Goal: Task Accomplishment & Management: Manage account settings

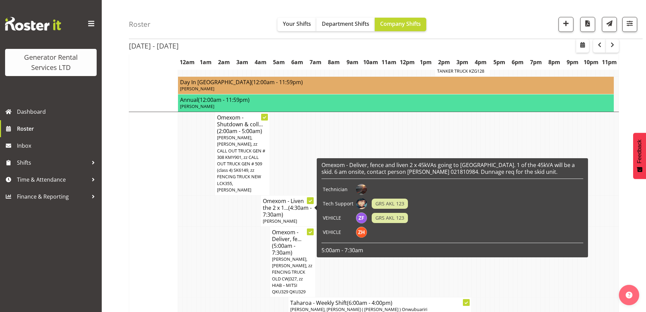
scroll to position [508, 0]
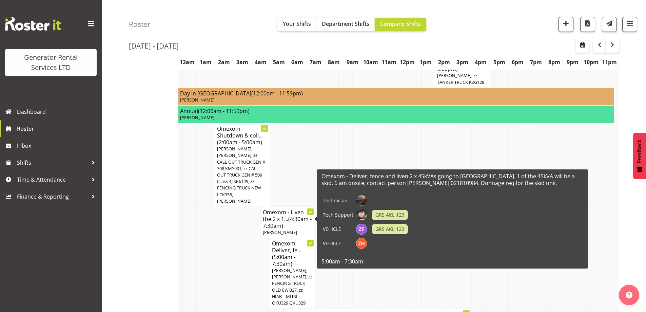
click at [255, 238] on td at bounding box center [253, 273] width 5 height 71
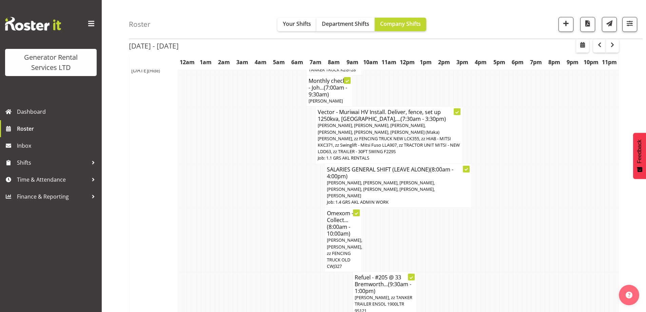
scroll to position [949, 0]
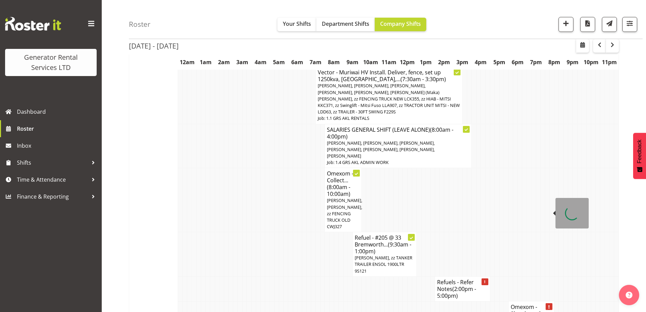
click at [528, 303] on h4 "Omexom - Shutdown & ... (6:00pm - 8:30pm)" at bounding box center [530, 316] width 41 height 27
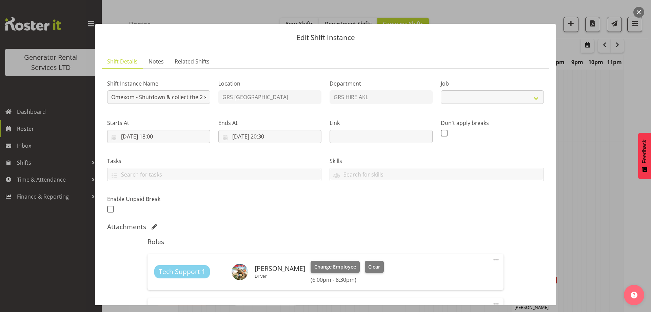
select select "7504"
click at [159, 63] on span "Notes" at bounding box center [155, 61] width 15 height 8
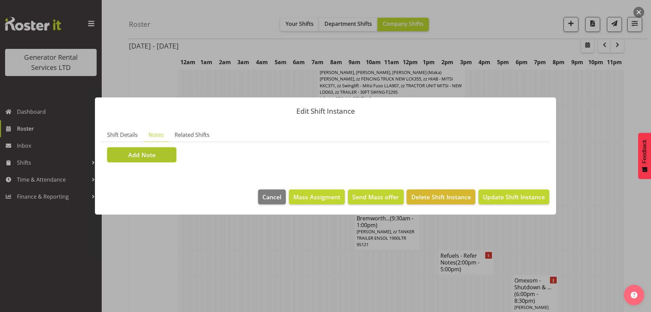
click at [161, 158] on button "Add Note" at bounding box center [141, 154] width 69 height 15
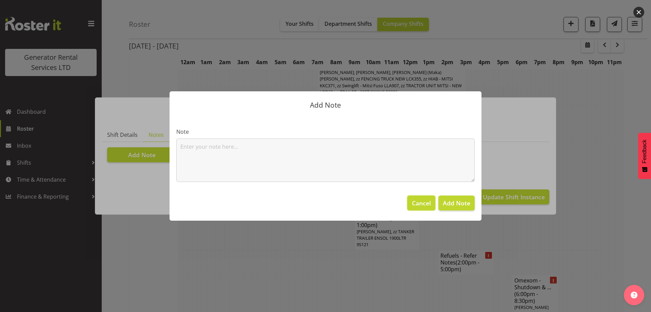
click at [411, 203] on button "Cancel" at bounding box center [421, 202] width 28 height 15
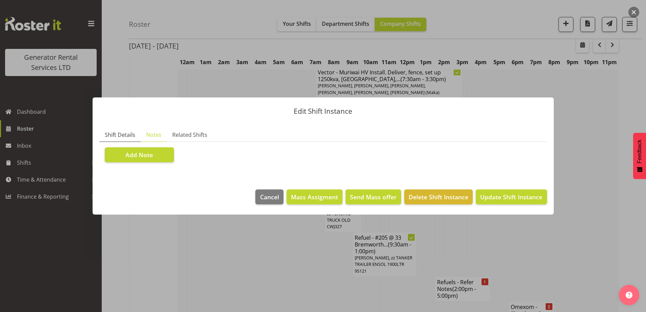
click at [130, 133] on span "Shift Details" at bounding box center [120, 135] width 31 height 8
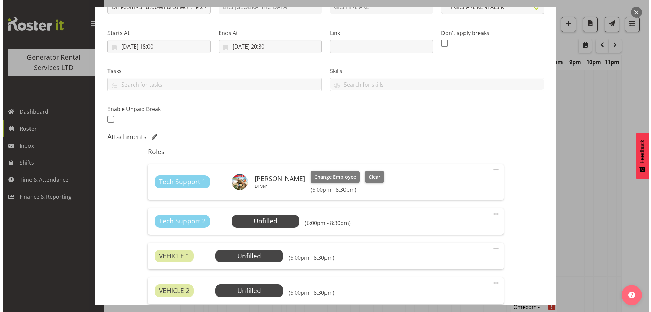
scroll to position [102, 0]
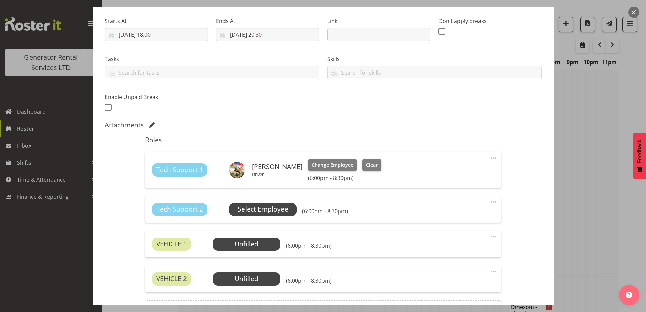
click at [263, 209] on span "Select Employee" at bounding box center [263, 209] width 51 height 10
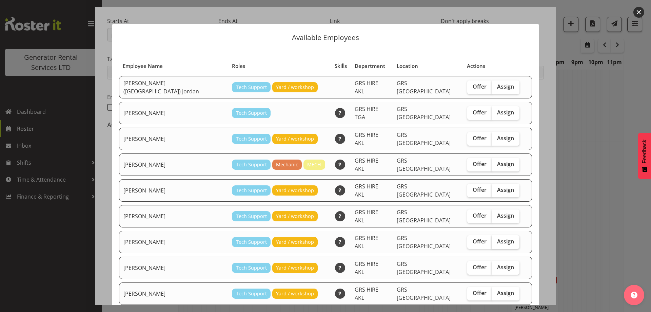
click at [497, 238] on span "Assign" at bounding box center [505, 241] width 17 height 7
click at [494, 239] on input "Assign" at bounding box center [493, 241] width 4 height 4
checkbox input "true"
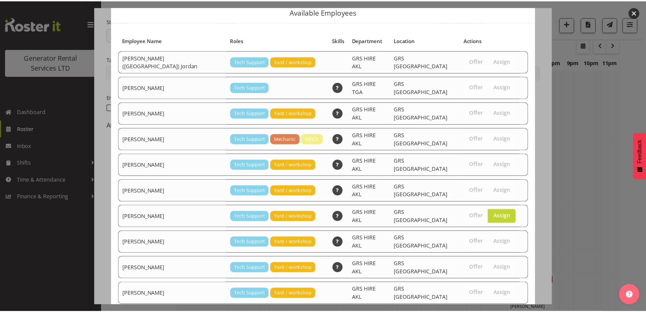
scroll to position [72, 0]
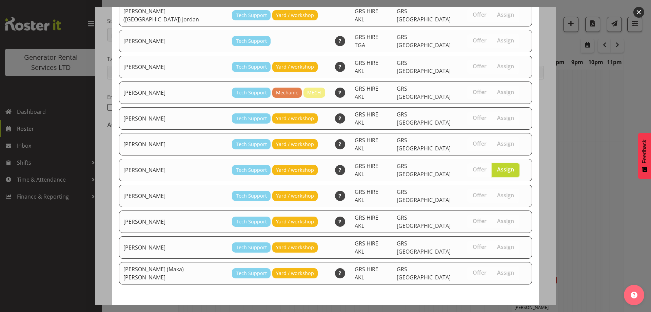
click at [493, 309] on button "Assign Mina Nomani" at bounding box center [493, 316] width 77 height 15
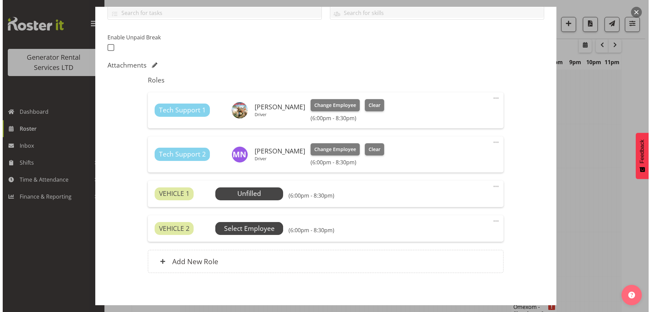
scroll to position [169, 0]
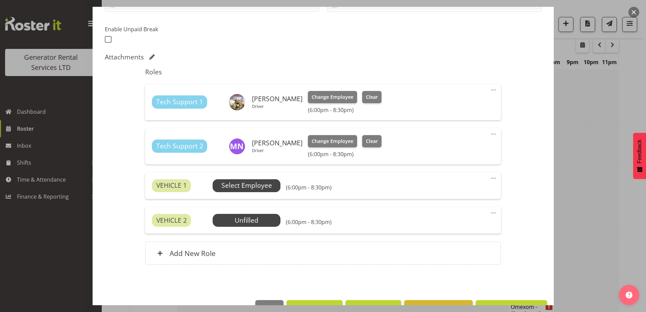
click at [244, 185] on span "Select Employee" at bounding box center [246, 185] width 51 height 10
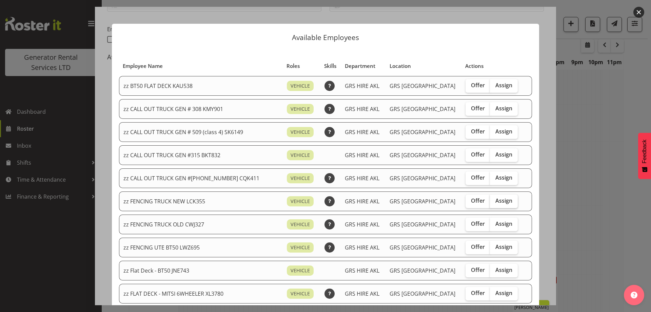
click at [495, 199] on span "Assign" at bounding box center [503, 200] width 17 height 7
click at [493, 199] on input "Assign" at bounding box center [492, 200] width 4 height 4
checkbox input "true"
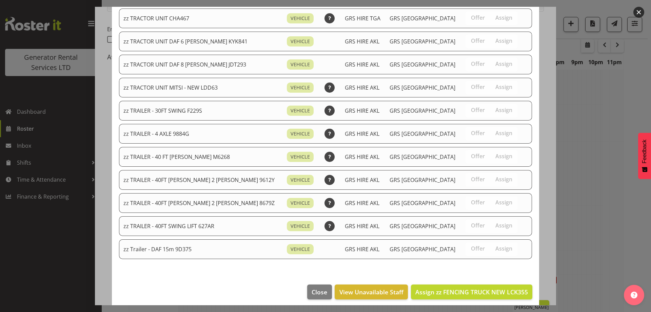
scroll to position [856, 0]
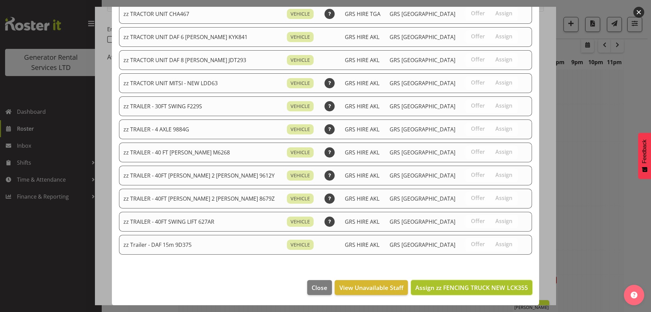
click at [487, 288] on span "Assign zz FENCING TRUCK NEW LCK355" at bounding box center [471, 287] width 113 height 8
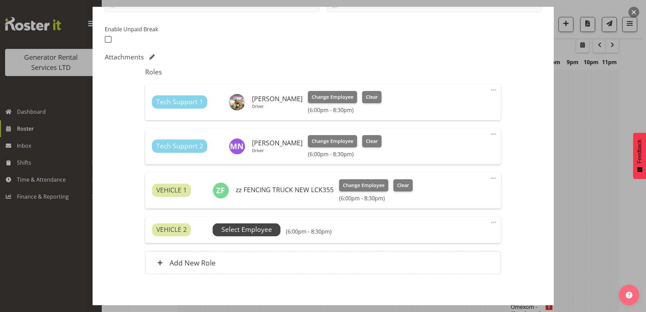
click at [275, 235] on span "Select Employee" at bounding box center [247, 229] width 68 height 13
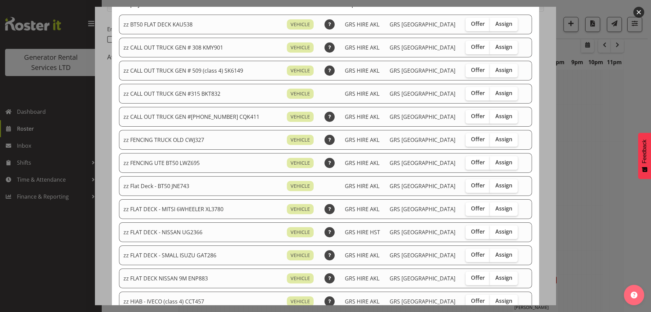
scroll to position [136, 0]
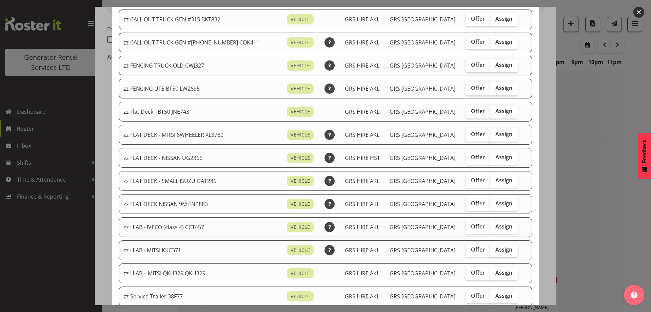
click at [495, 247] on span "Assign" at bounding box center [503, 249] width 17 height 7
click at [493, 247] on input "Assign" at bounding box center [492, 249] width 4 height 4
checkbox input "true"
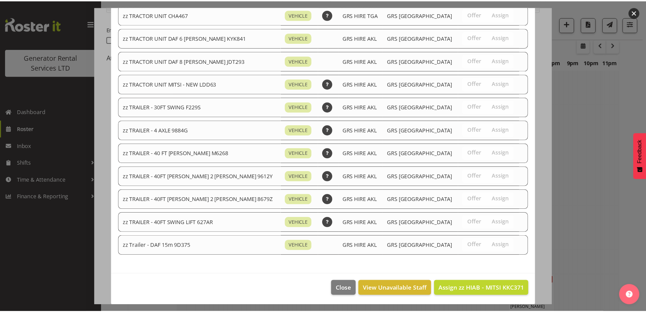
scroll to position [832, 0]
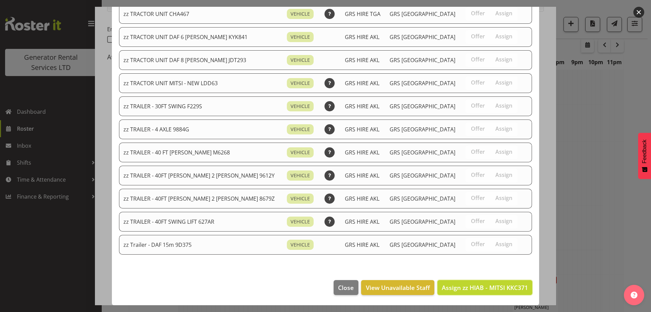
click at [470, 283] on span "Assign zz HIAB - MITSI KKC371" at bounding box center [485, 287] width 86 height 8
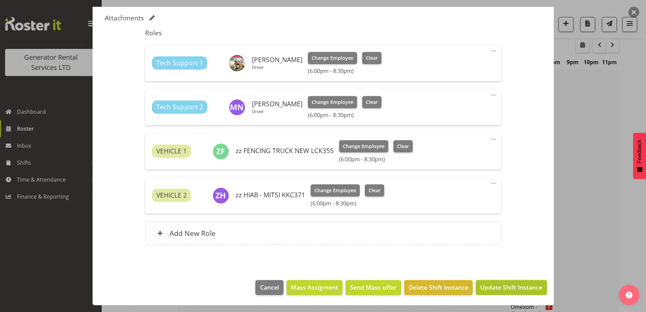
click at [485, 283] on span "Update Shift Instance" at bounding box center [511, 286] width 62 height 9
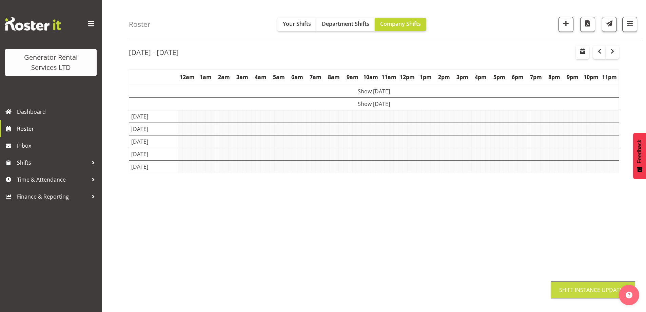
scroll to position [24, 0]
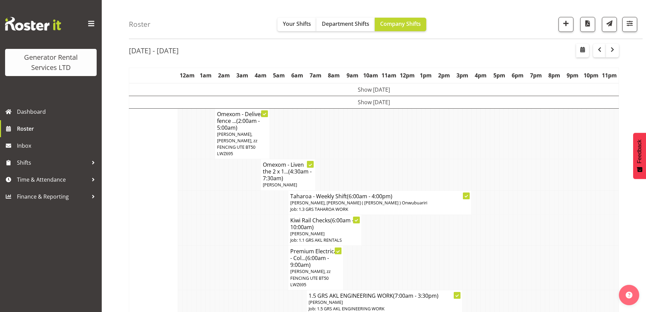
click at [547, 200] on td at bounding box center [547, 202] width 5 height 24
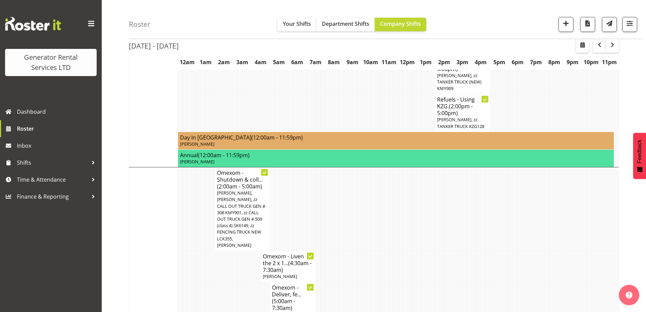
click at [476, 282] on td at bounding box center [473, 317] width 5 height 71
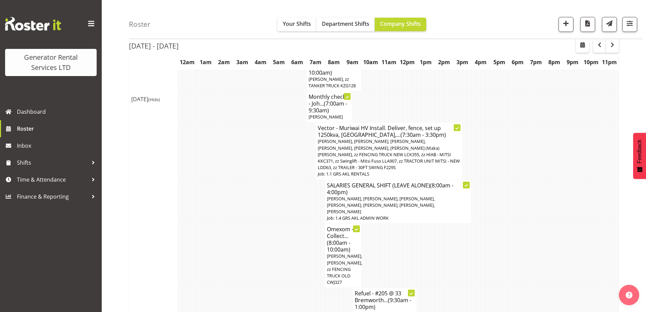
scroll to position [905, 0]
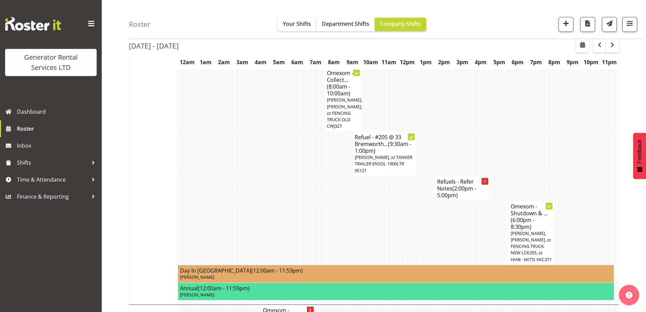
scroll to position [1075, 0]
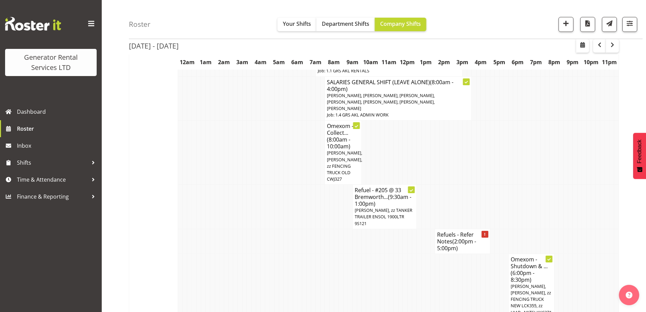
scroll to position [939, 0]
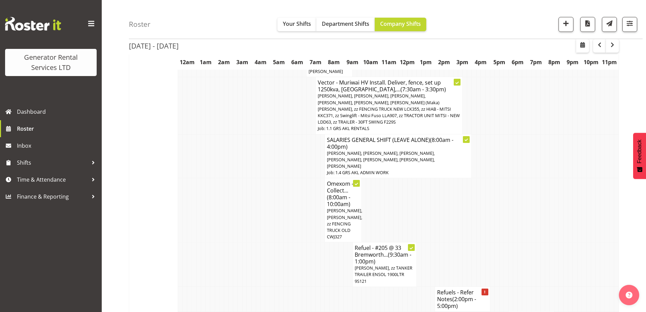
click at [232, 242] on td at bounding box center [230, 264] width 5 height 44
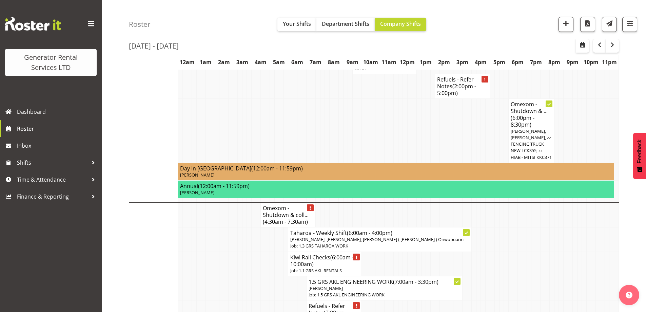
scroll to position [1142, 0]
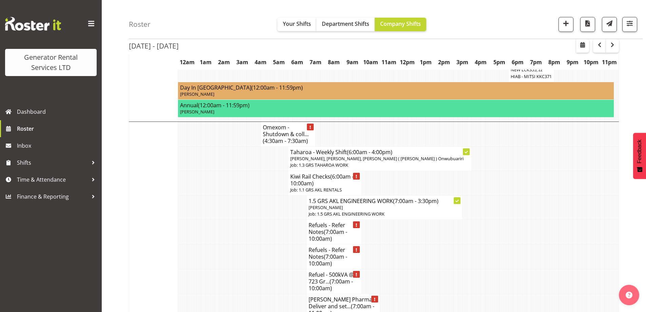
scroll to position [1108, 0]
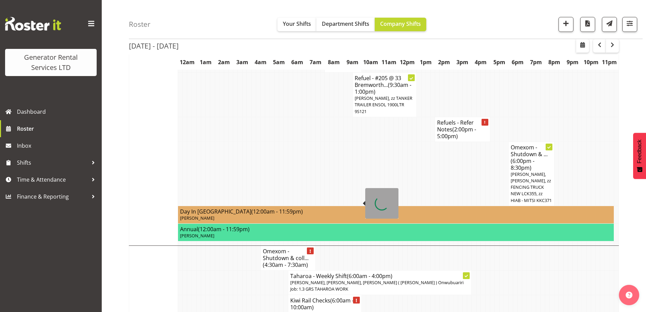
click at [295, 297] on h4 "Kiwi Rail Checks (6:00am - 10:00am)" at bounding box center [324, 304] width 69 height 14
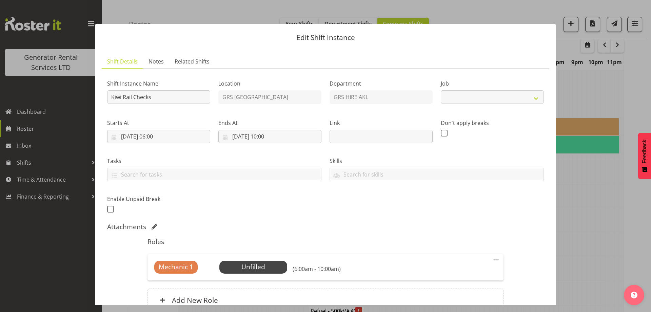
scroll to position [1176, 0]
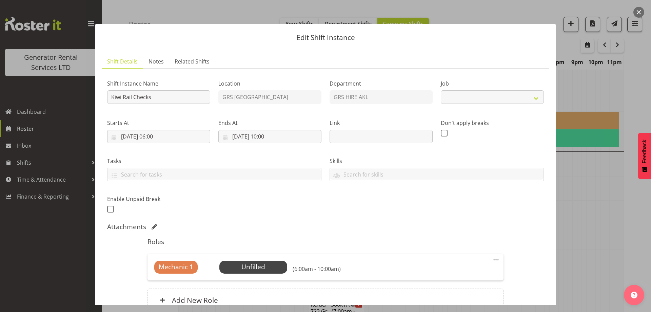
select select "9"
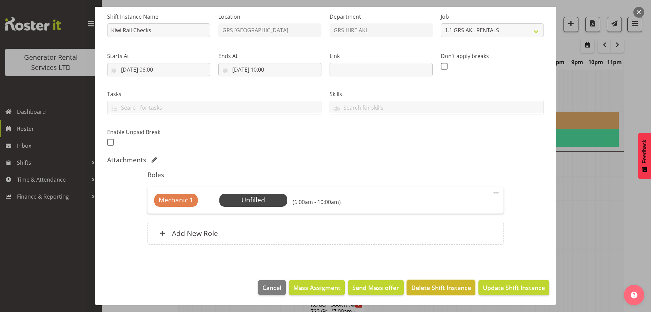
click at [429, 292] on button "Delete Shift Instance" at bounding box center [440, 287] width 68 height 15
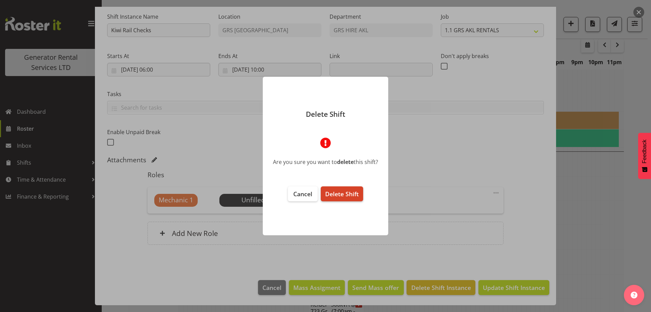
click at [340, 198] on span "Delete Shift" at bounding box center [342, 193] width 34 height 8
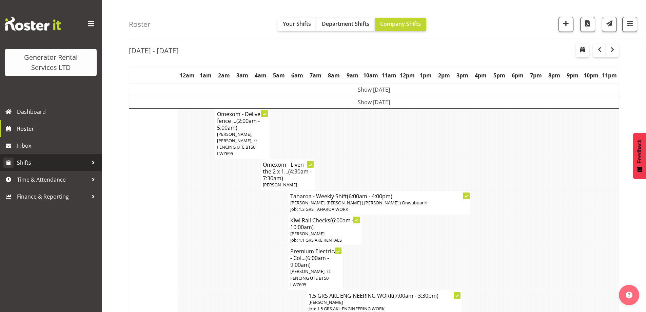
scroll to position [1176, 0]
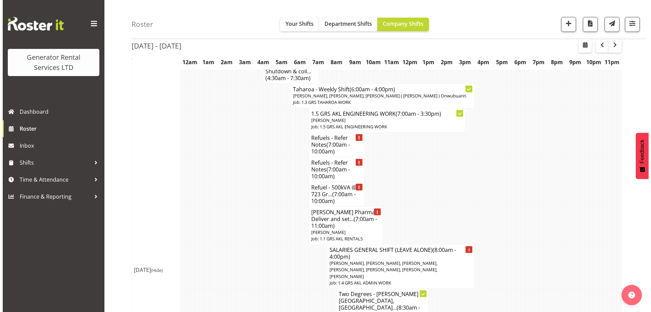
scroll to position [1312, 0]
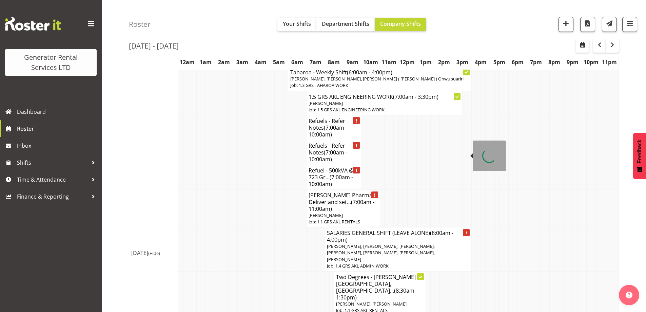
click at [401, 229] on h4 "SALARIES GENERAL SHIFT (LEAVE ALONE) (8:00am - 4:00pm)" at bounding box center [398, 236] width 142 height 14
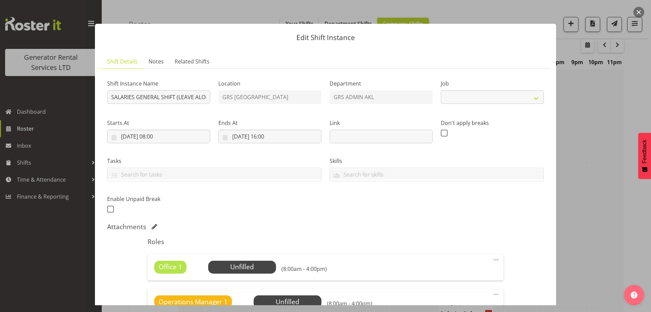
select select "875"
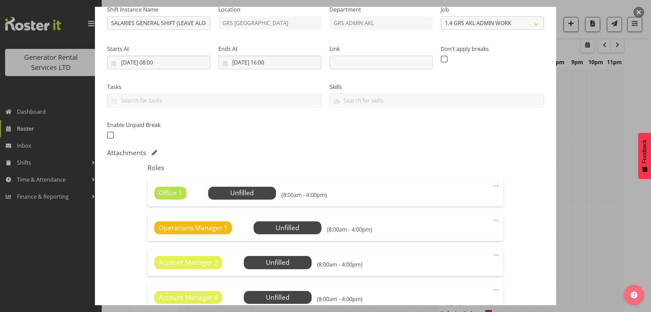
scroll to position [136, 0]
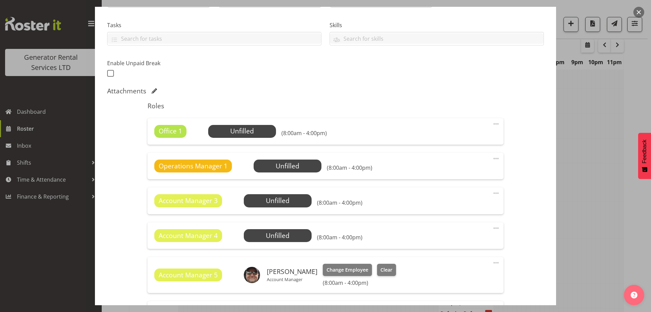
click at [494, 120] on span at bounding box center [496, 124] width 8 height 8
click at [462, 163] on link "Delete" at bounding box center [467, 163] width 65 height 12
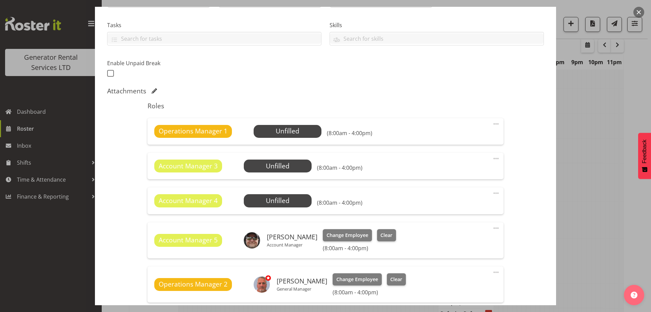
click at [492, 122] on span at bounding box center [496, 124] width 8 height 8
click at [471, 162] on link "Delete" at bounding box center [467, 163] width 65 height 12
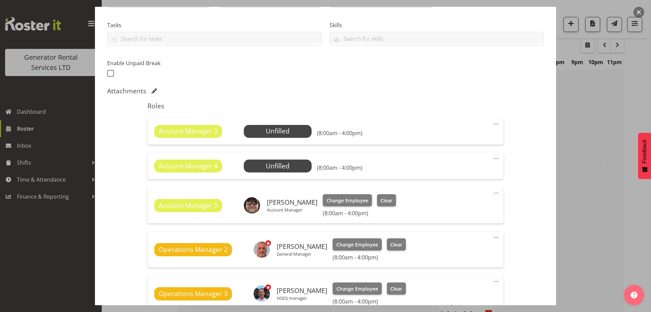
click at [492, 124] on span at bounding box center [496, 124] width 8 height 8
click at [469, 162] on link "Delete" at bounding box center [467, 163] width 65 height 12
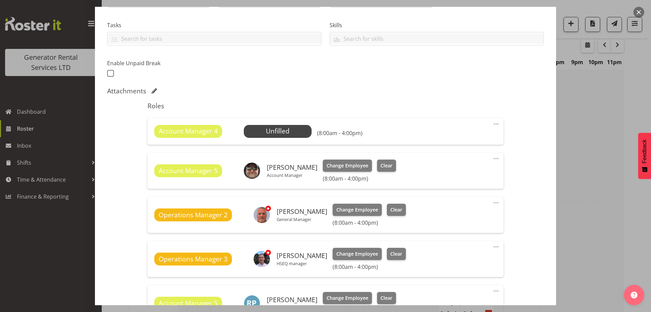
click at [492, 123] on span at bounding box center [496, 124] width 8 height 8
click at [451, 164] on link "Delete" at bounding box center [467, 163] width 65 height 12
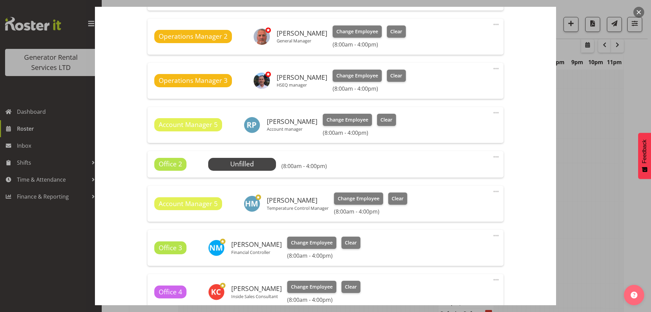
scroll to position [305, 0]
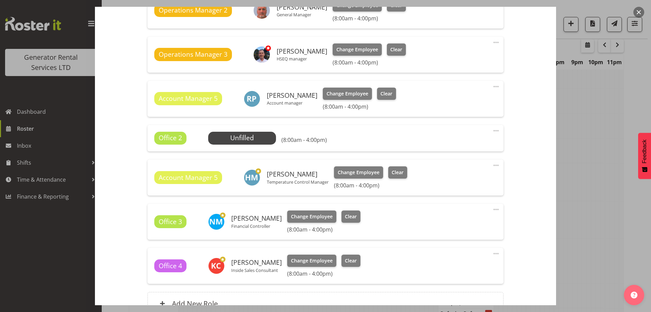
drag, startPoint x: 490, startPoint y: 132, endPoint x: 484, endPoint y: 158, distance: 26.9
click at [492, 134] on span at bounding box center [496, 130] width 8 height 8
click at [477, 172] on link "Delete" at bounding box center [467, 170] width 65 height 12
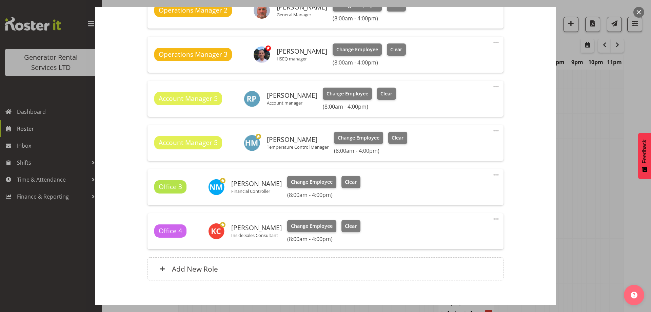
scroll to position [341, 0]
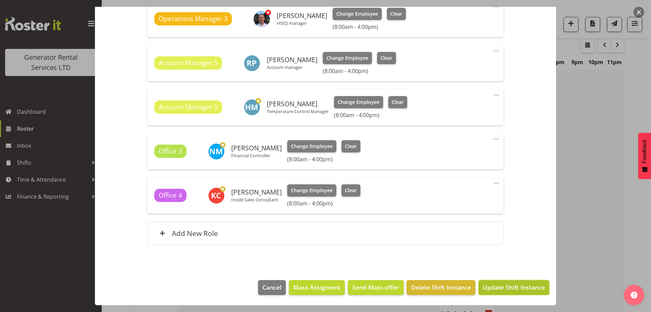
click at [490, 287] on span "Update Shift Instance" at bounding box center [514, 286] width 62 height 9
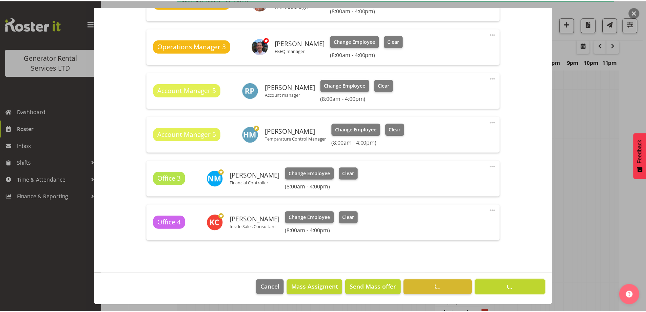
scroll to position [24, 0]
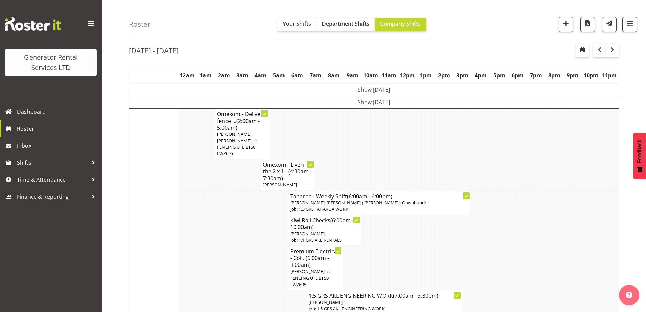
click at [222, 222] on td at bounding box center [221, 229] width 5 height 31
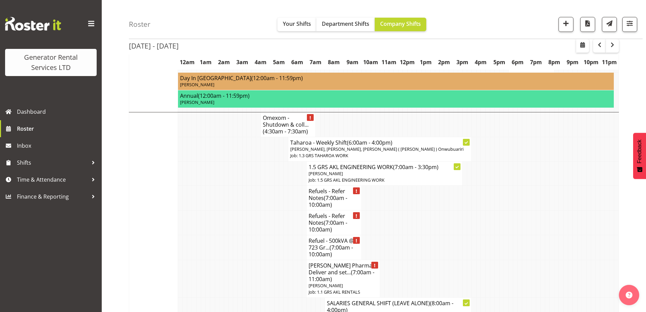
scroll to position [1244, 0]
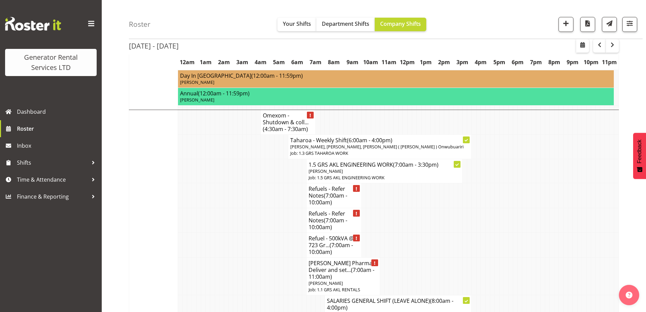
click at [303, 257] on td at bounding box center [304, 276] width 5 height 38
click at [312, 280] on span "[PERSON_NAME]" at bounding box center [325, 283] width 34 height 6
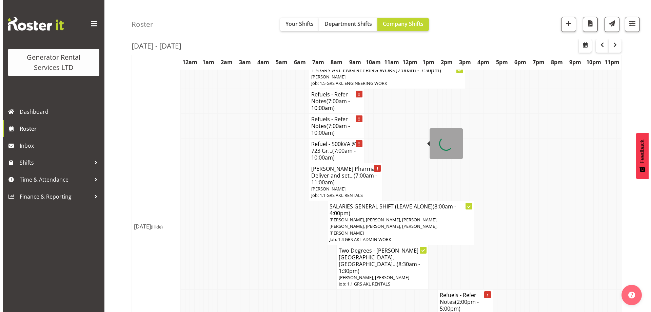
scroll to position [1346, 0]
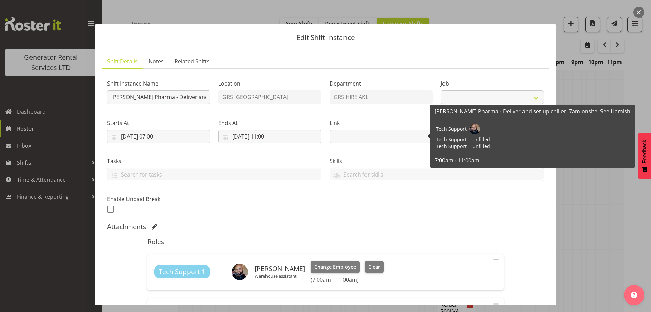
select select "9"
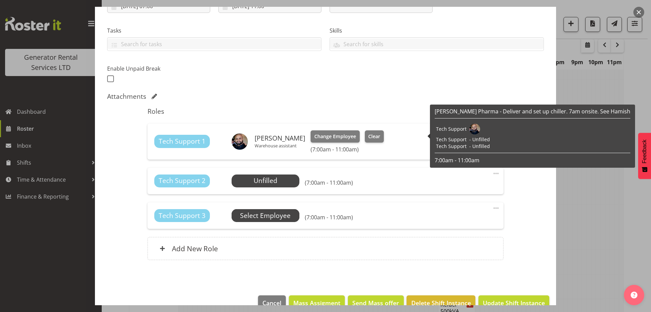
scroll to position [136, 0]
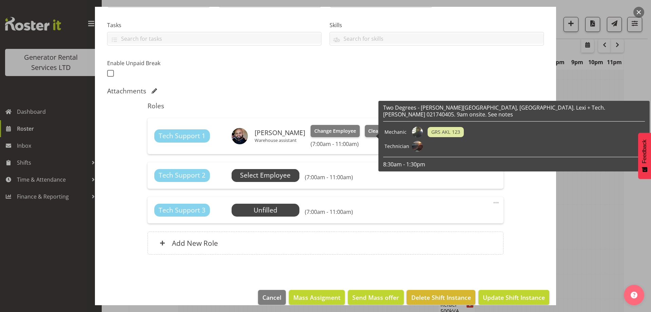
click at [261, 169] on span "Select Employee" at bounding box center [266, 175] width 68 height 13
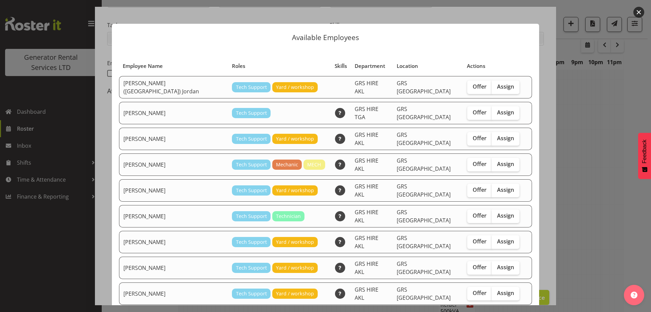
click at [502, 134] on div "Offer Assign" at bounding box center [493, 139] width 52 height 14
click at [497, 135] on span "Assign" at bounding box center [505, 138] width 17 height 7
click at [492, 136] on input "Assign" at bounding box center [493, 138] width 4 height 4
checkbox input "true"
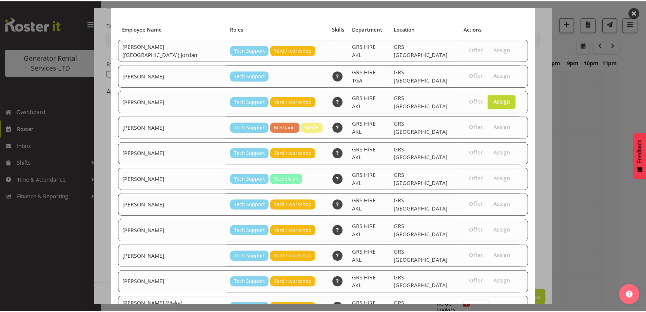
scroll to position [72, 0]
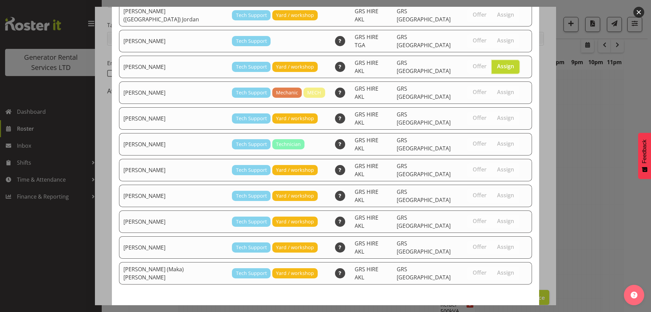
click at [494, 311] on span "Assign Caleb Phillips" at bounding box center [493, 317] width 68 height 9
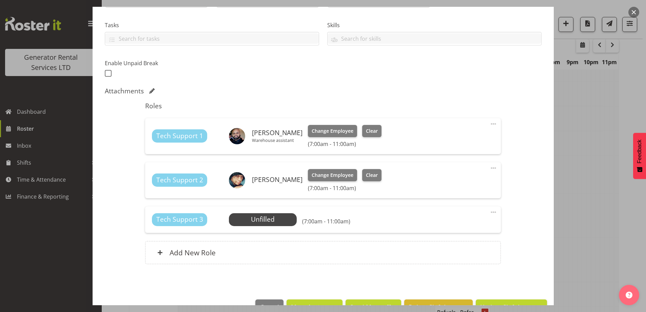
click at [489, 209] on span at bounding box center [493, 212] width 8 height 8
click at [459, 257] on link "Delete" at bounding box center [464, 251] width 65 height 12
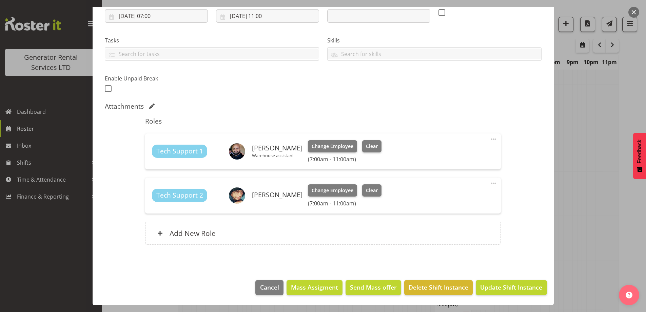
scroll to position [1481, 0]
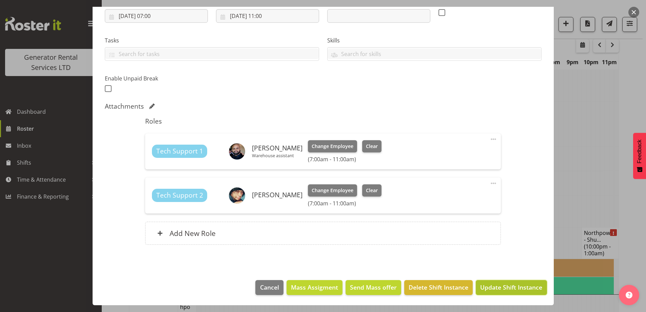
click at [503, 286] on span "Update Shift Instance" at bounding box center [511, 286] width 62 height 9
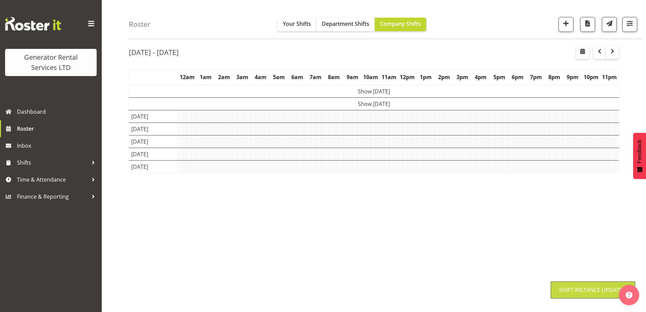
scroll to position [24, 0]
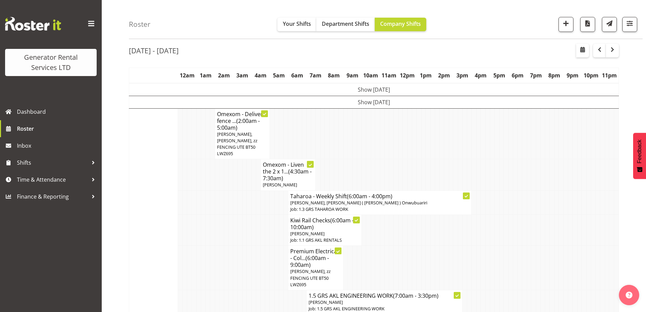
click at [209, 295] on td at bounding box center [207, 301] width 5 height 24
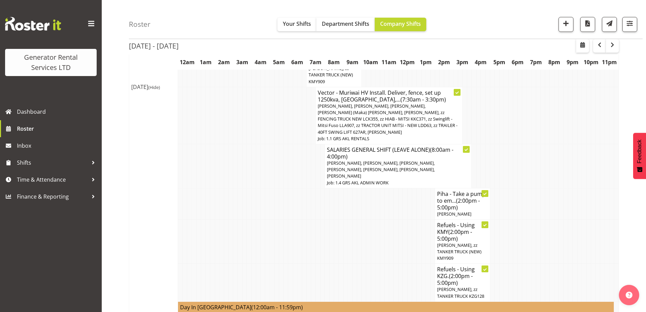
scroll to position [261, 0]
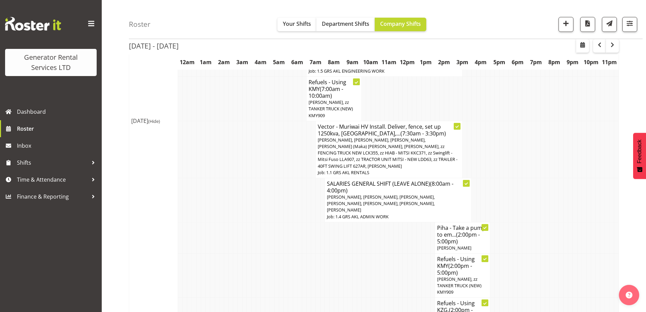
click at [255, 253] on td at bounding box center [253, 275] width 5 height 44
click at [250, 297] on td at bounding box center [249, 316] width 5 height 38
click at [267, 182] on td at bounding box center [267, 200] width 5 height 44
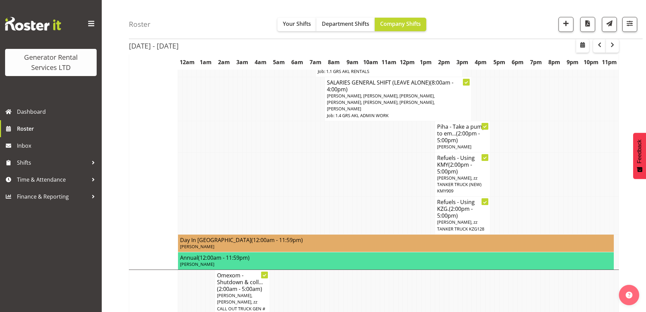
scroll to position [464, 0]
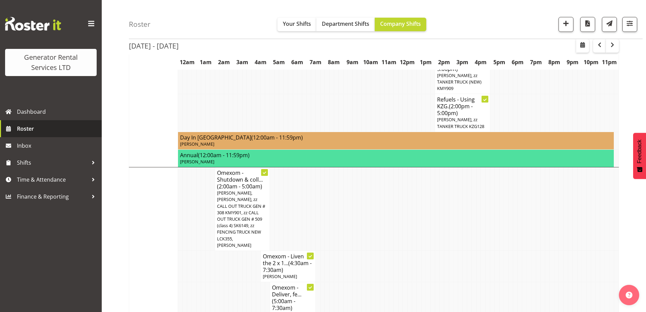
click at [28, 132] on span "Roster" at bounding box center [57, 128] width 81 height 10
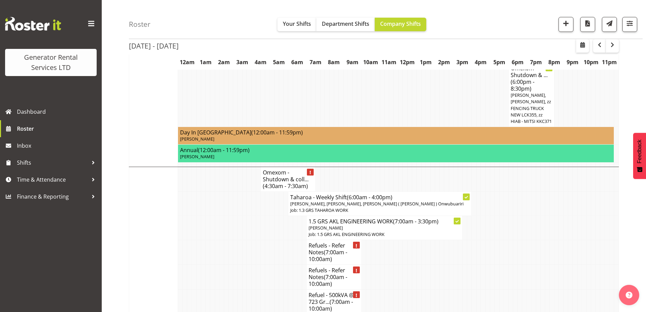
scroll to position [712, 0]
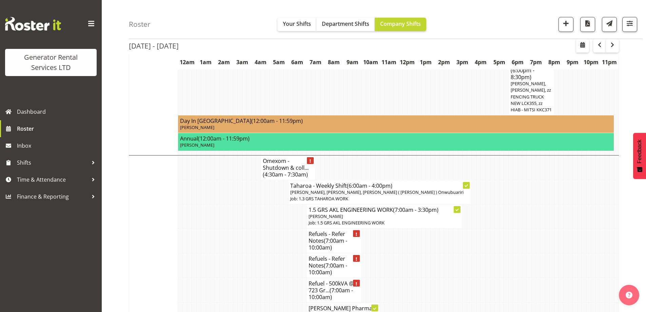
click at [247, 228] on td at bounding box center [249, 240] width 5 height 25
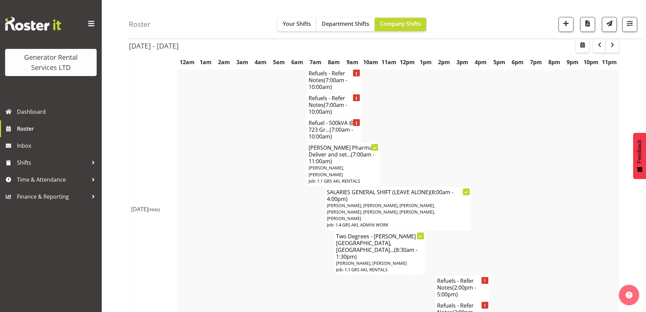
scroll to position [881, 0]
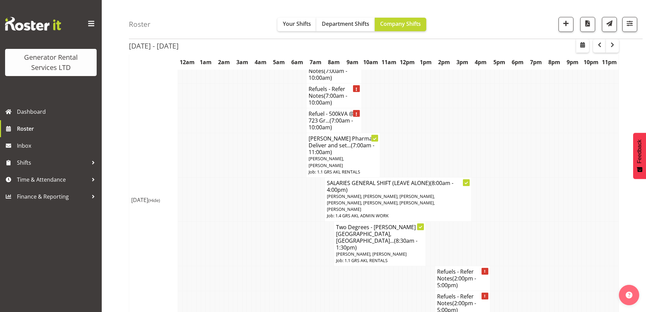
click at [245, 290] on td at bounding box center [244, 302] width 5 height 25
click at [288, 290] on td at bounding box center [290, 302] width 5 height 25
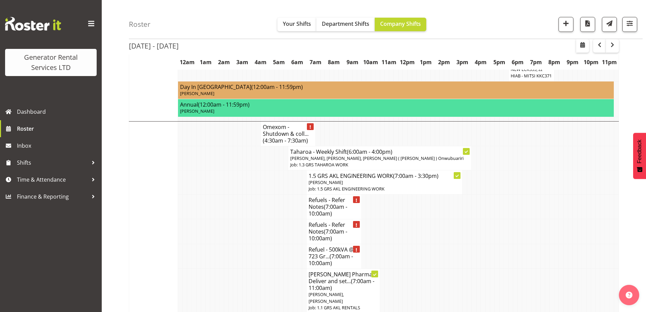
scroll to position [814, 0]
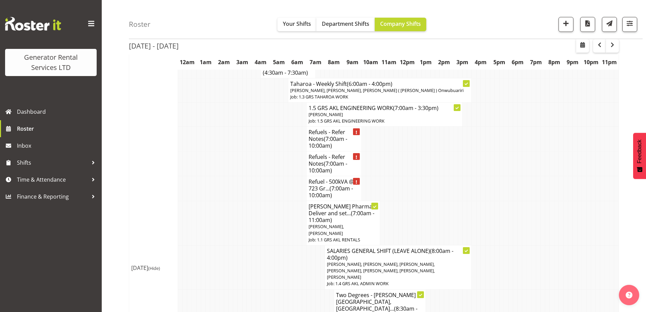
click at [264, 289] on td at bounding box center [262, 311] width 5 height 44
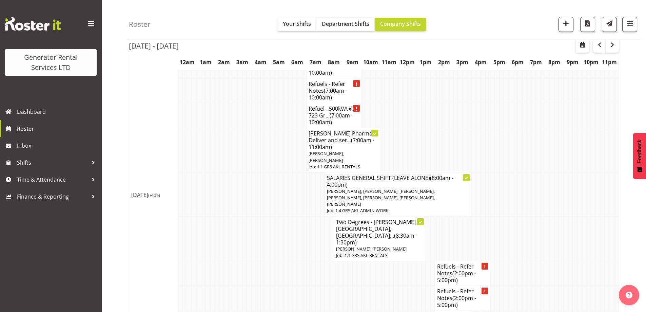
scroll to position [915, 0]
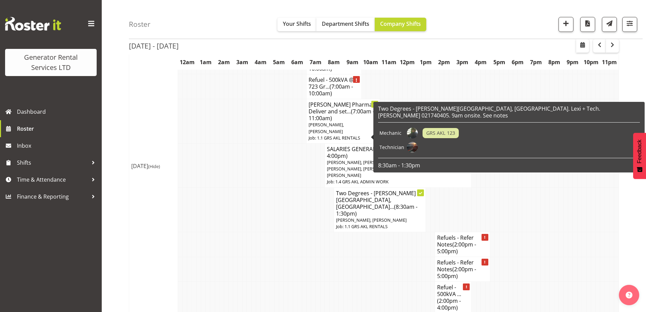
click at [336, 257] on td at bounding box center [336, 269] width 5 height 25
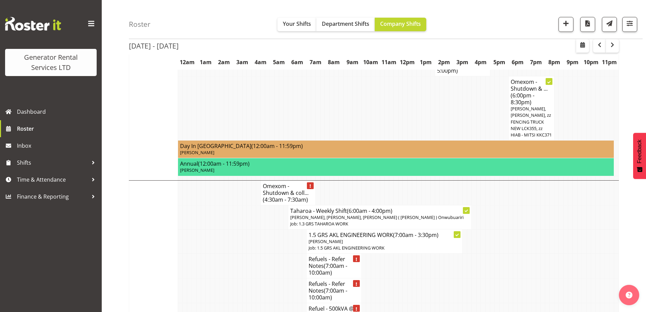
scroll to position [678, 0]
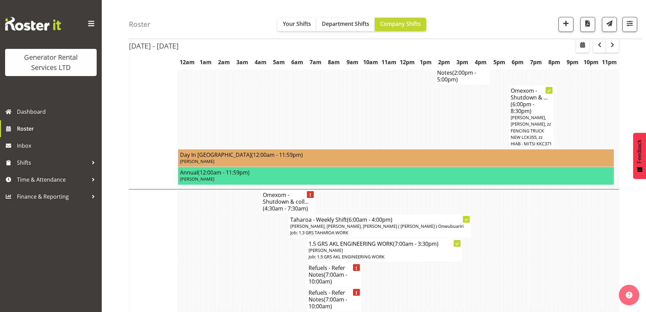
click at [269, 262] on td at bounding box center [267, 274] width 5 height 25
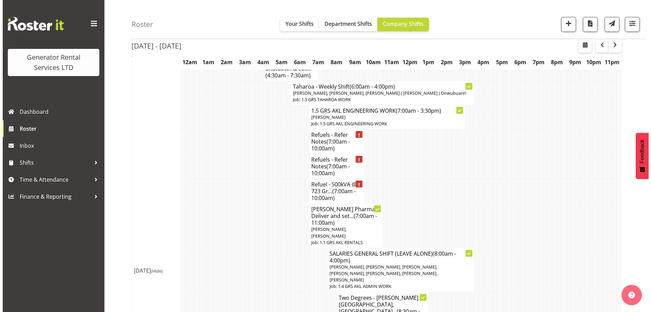
scroll to position [814, 0]
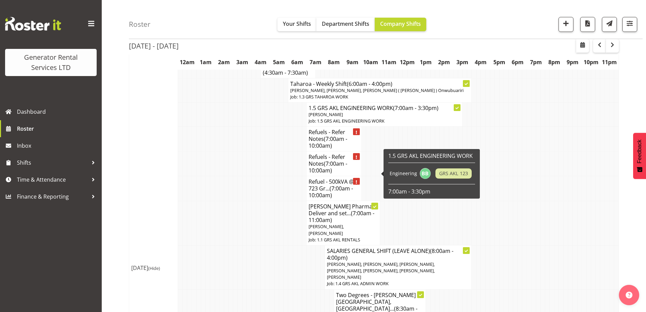
click at [319, 209] on span "(7:00am - 11:00am)" at bounding box center [341, 216] width 66 height 14
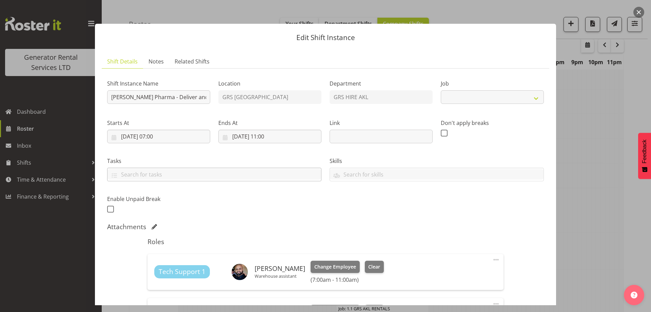
select select "9"
drag, startPoint x: 176, startPoint y: 99, endPoint x: 195, endPoint y: 96, distance: 19.2
click at [195, 96] on input "[PERSON_NAME] Pharma - Deliver and set up chiller. 7am onsite. See Hamish" at bounding box center [158, 97] width 103 height 14
click at [198, 96] on input "[PERSON_NAME] Pharma - Deliver and set up chiller. 7am onsite. See Hamish" at bounding box center [158, 97] width 103 height 14
click at [207, 96] on input "[PERSON_NAME] Pharma - Deliver and set up chiller. 7am onsite. See Hamish" at bounding box center [158, 97] width 103 height 14
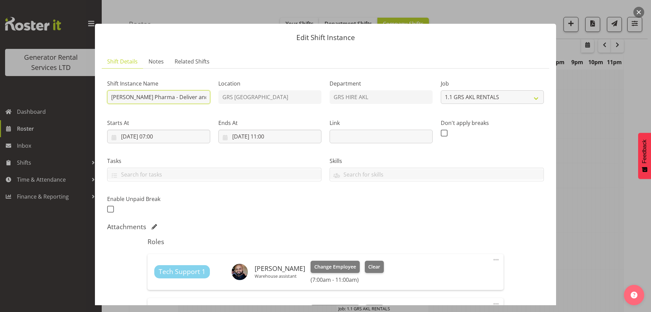
click at [204, 97] on input "[PERSON_NAME] Pharma - Deliver and set up chiller. 7am onsite. See Hamish" at bounding box center [158, 97] width 103 height 14
click at [163, 98] on input "[PERSON_NAME] Pharma - Deliver and set up chiller. 7am onsite. See Hamish" at bounding box center [158, 97] width 103 height 14
click at [247, 100] on div "Shift Instance Name [PERSON_NAME] Pharma - Deliver and set up chiller. 7-7.30am…" at bounding box center [325, 144] width 445 height 148
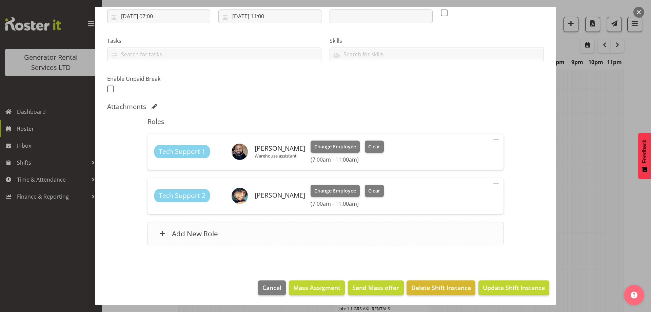
scroll to position [120, 0]
type input "[PERSON_NAME] Pharma - Deliver and set up chiller. 7-7.30am onsite. See Hamish"
click at [511, 291] on span "Update Shift Instance" at bounding box center [514, 286] width 62 height 9
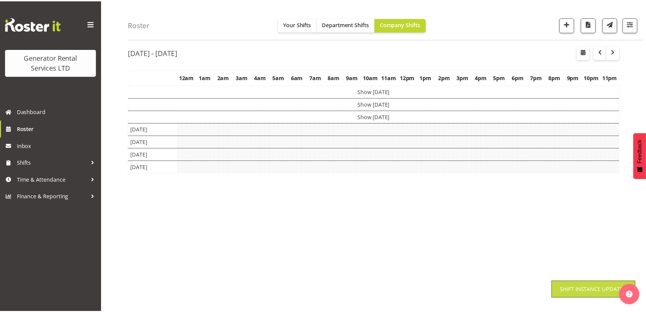
scroll to position [22, 0]
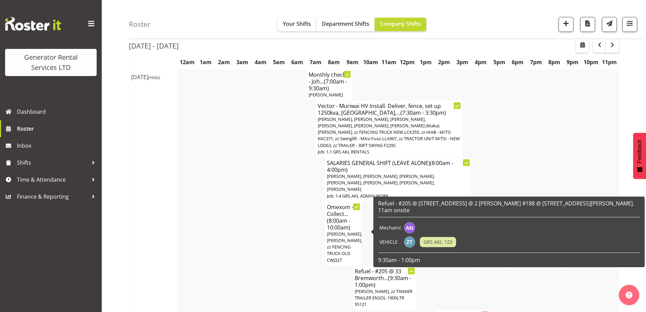
click at [310, 265] on td at bounding box center [308, 287] width 5 height 44
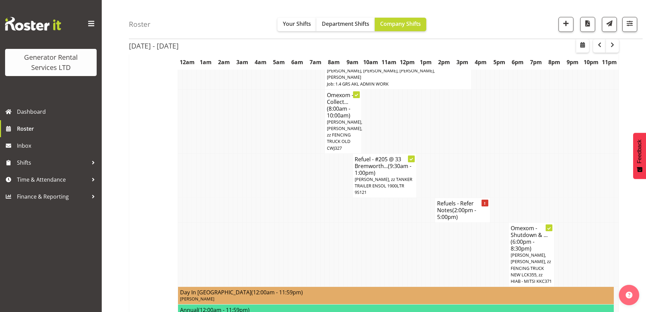
scroll to position [632, 0]
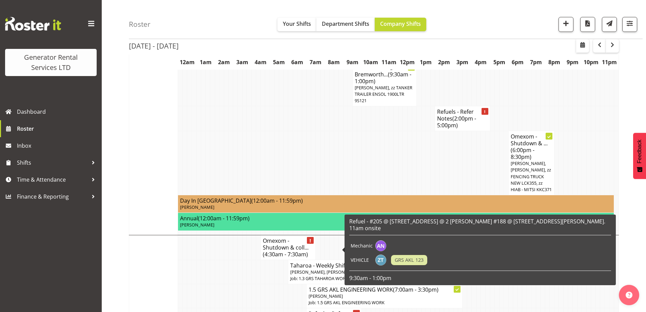
click at [265, 283] on td at bounding box center [267, 295] width 5 height 24
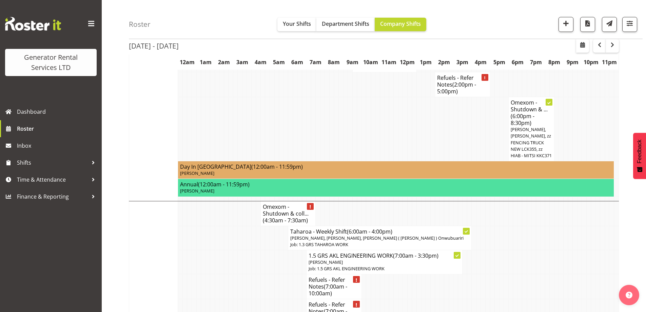
scroll to position [734, 0]
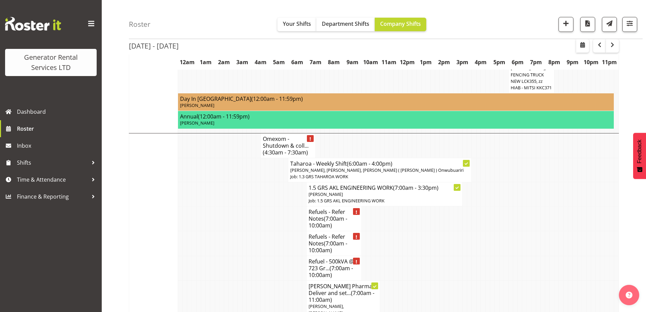
click at [242, 256] on tr "Refuel - 500kVA @ 723 Gr... (7:00am - 10:00am)" at bounding box center [373, 268] width 489 height 25
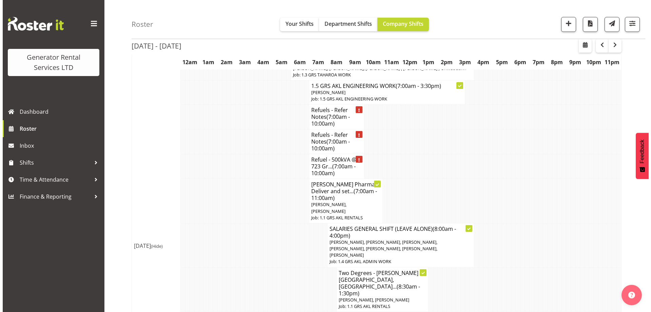
scroll to position [666, 0]
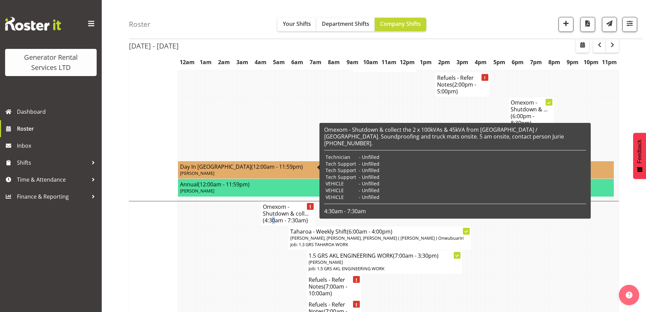
drag, startPoint x: 274, startPoint y: 172, endPoint x: 273, endPoint y: 176, distance: 4.0
click at [273, 216] on span "(4:30am - 7:30am)" at bounding box center [285, 219] width 45 height 7
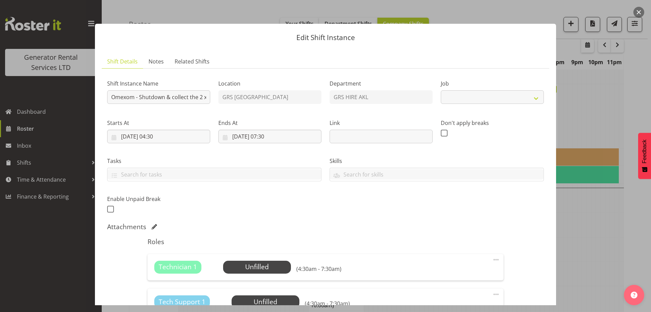
select select "7504"
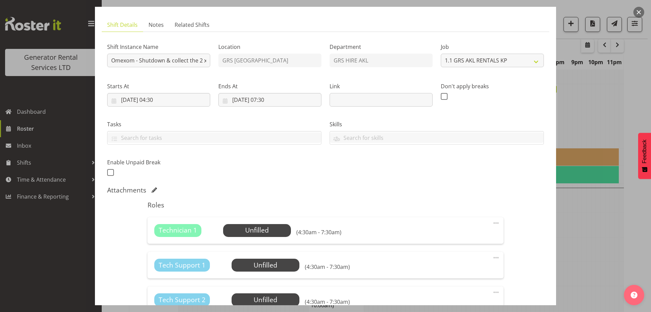
scroll to position [68, 0]
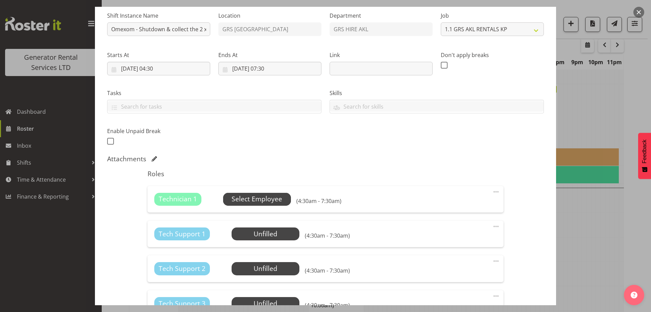
click at [237, 198] on span "Select Employee" at bounding box center [257, 199] width 51 height 10
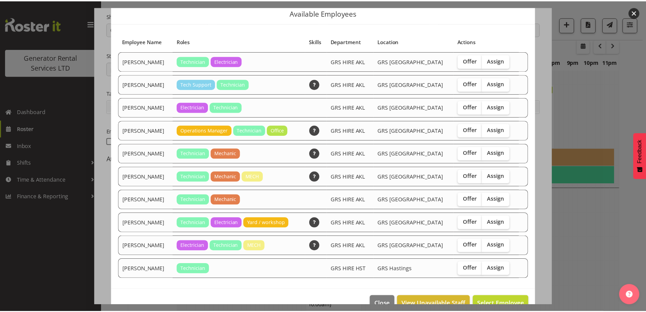
scroll to position [34, 0]
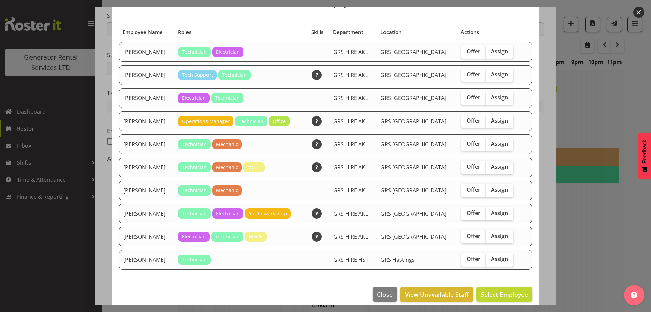
click at [612, 223] on div at bounding box center [325, 156] width 651 height 312
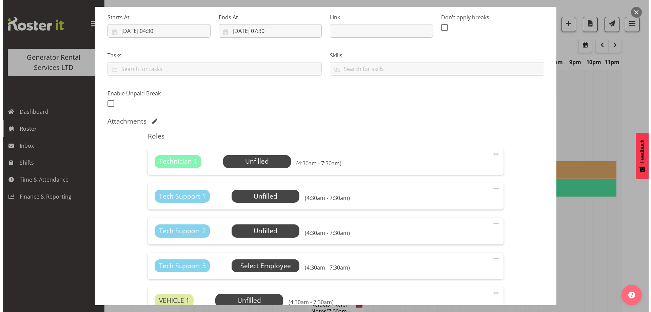
scroll to position [169, 0]
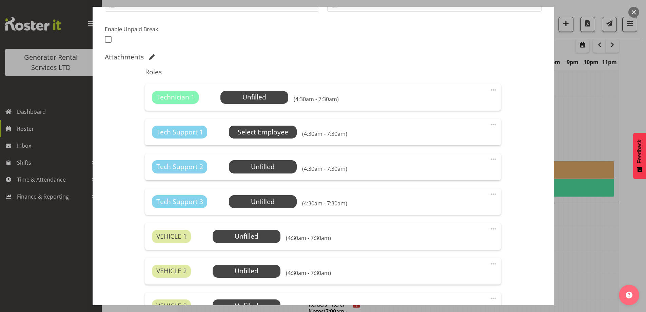
click at [253, 134] on span "Select Employee" at bounding box center [263, 132] width 51 height 10
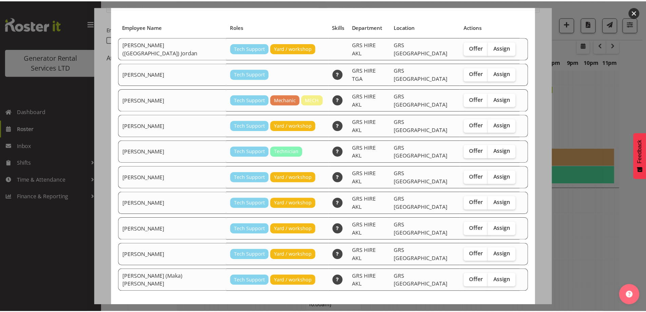
scroll to position [41, 0]
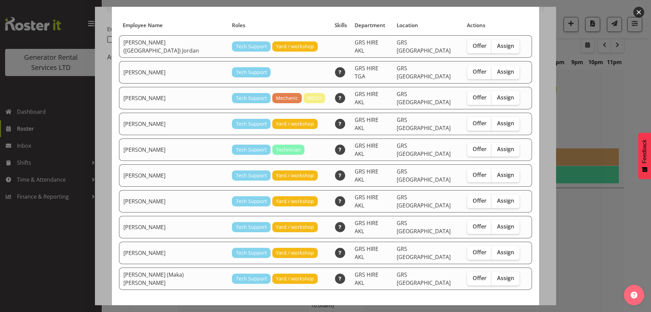
click at [578, 239] on div at bounding box center [325, 156] width 651 height 312
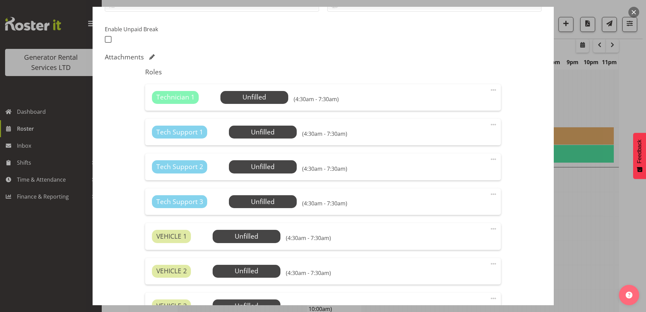
click at [580, 239] on div at bounding box center [323, 156] width 646 height 312
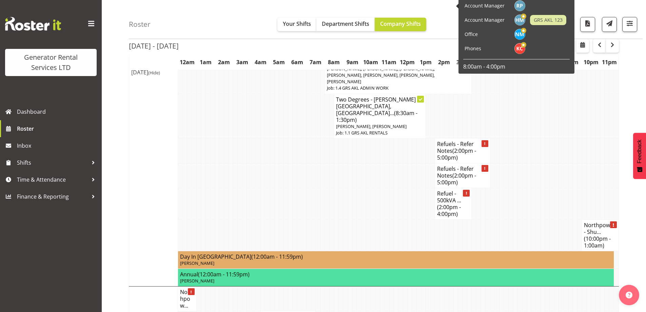
scroll to position [1039, 0]
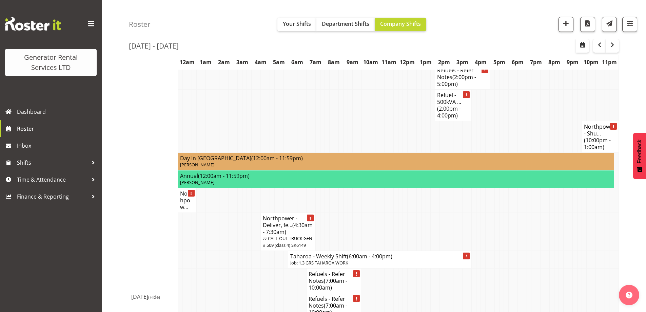
scroll to position [1107, 0]
click at [250, 293] on td at bounding box center [249, 305] width 5 height 25
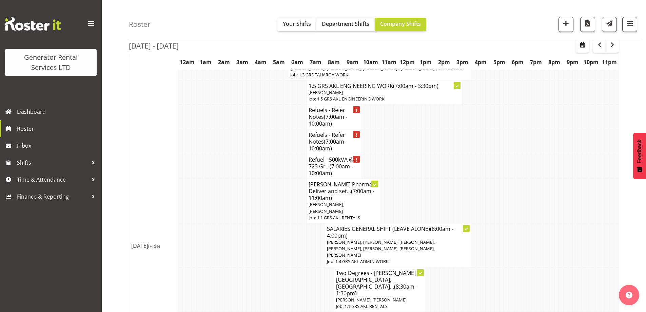
scroll to position [700, 0]
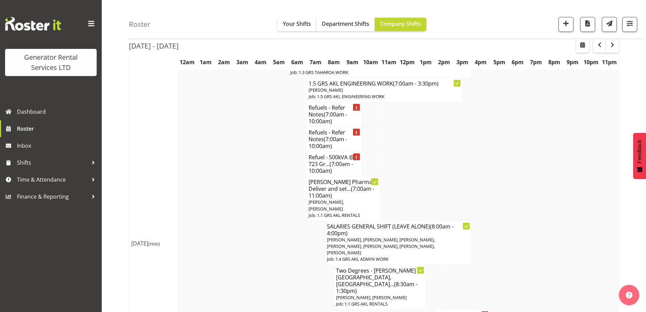
scroll to position [903, 0]
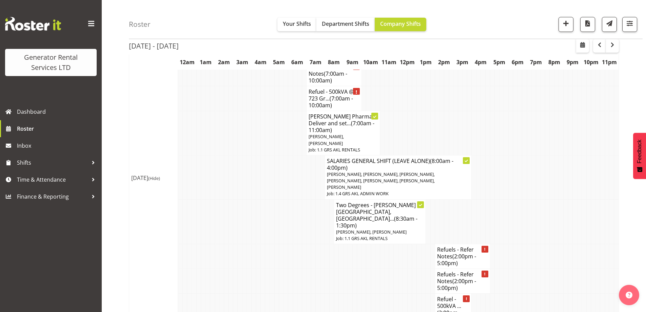
click at [222, 268] on td at bounding box center [221, 280] width 5 height 25
click at [360, 293] on td at bounding box center [359, 309] width 5 height 32
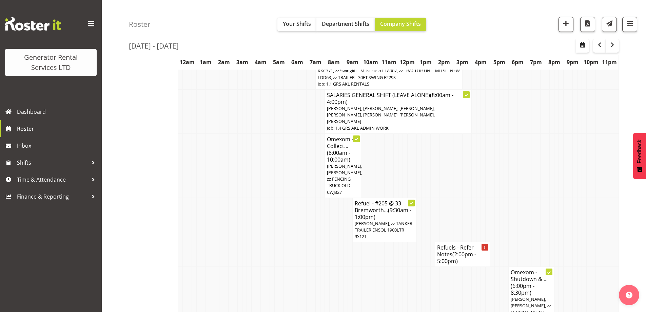
scroll to position [666, 0]
